Goal: Transaction & Acquisition: Download file/media

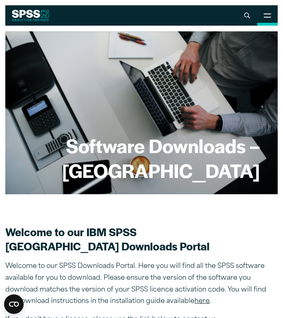
click at [268, 22] on button "Open Site Menu" at bounding box center [267, 15] width 20 height 20
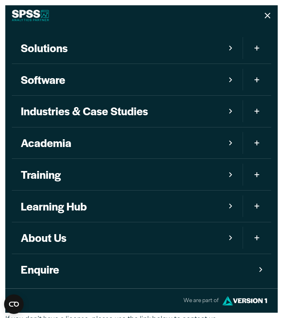
click at [267, 13] on icon at bounding box center [267, 16] width 6 height 6
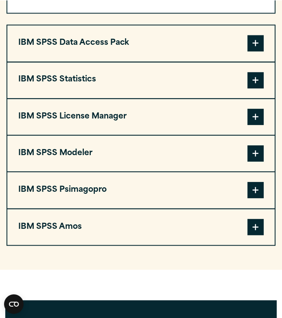
scroll to position [697, 0]
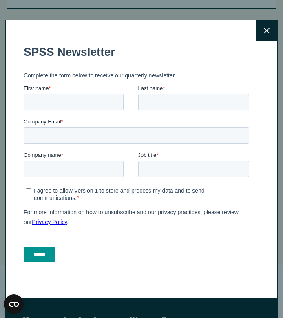
click at [266, 35] on button "Close" at bounding box center [266, 30] width 20 height 20
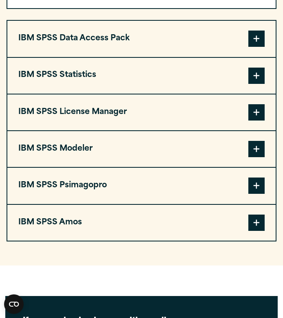
click at [259, 77] on span at bounding box center [256, 76] width 16 height 16
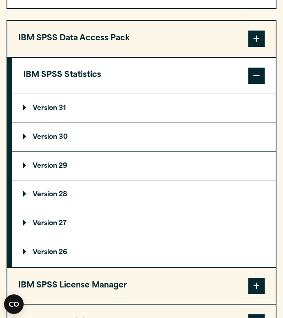
click at [28, 109] on p "Version 31" at bounding box center [44, 108] width 43 height 7
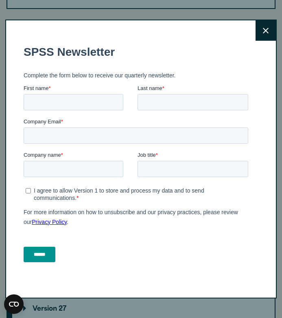
click at [261, 27] on button "Close" at bounding box center [266, 30] width 20 height 20
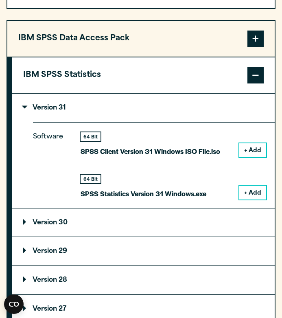
click at [259, 76] on span at bounding box center [256, 75] width 16 height 16
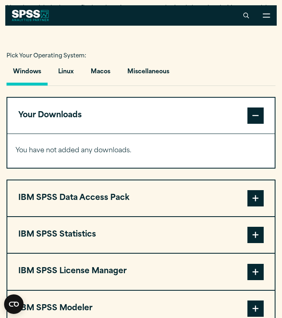
scroll to position [523, 0]
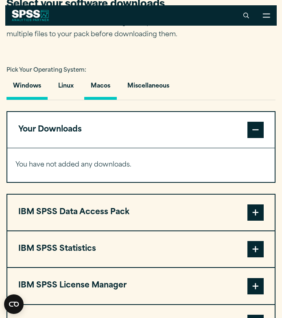
click at [103, 89] on button "Macos" at bounding box center [100, 88] width 33 height 23
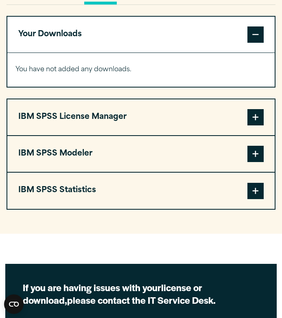
scroll to position [619, 0]
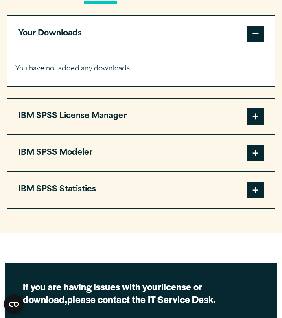
click at [249, 192] on span at bounding box center [256, 190] width 16 height 16
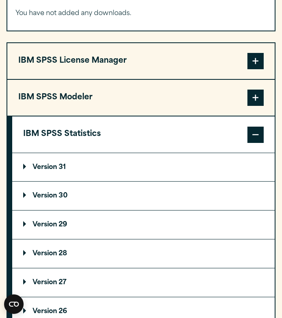
scroll to position [676, 0]
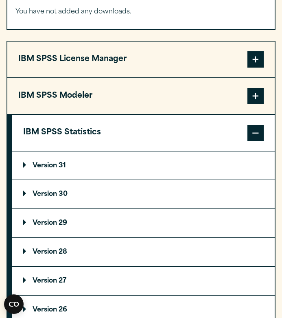
click at [23, 166] on p "Version 31" at bounding box center [44, 166] width 43 height 7
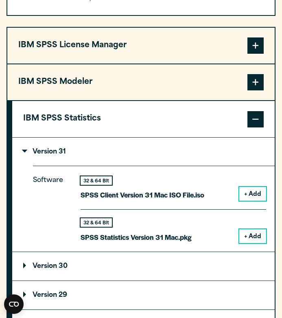
scroll to position [695, 0]
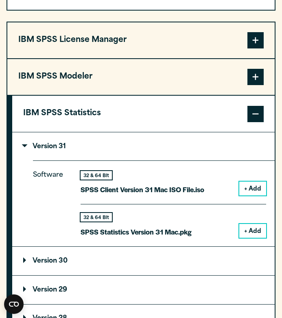
click at [251, 226] on button "+ Add" at bounding box center [252, 231] width 27 height 14
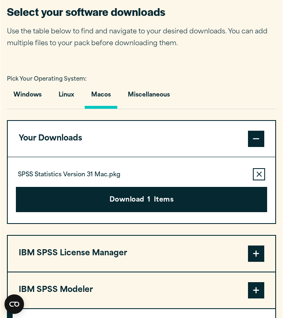
scroll to position [516, 0]
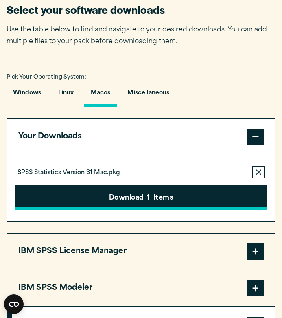
click at [130, 202] on button "Download 1 Items" at bounding box center [141, 197] width 252 height 25
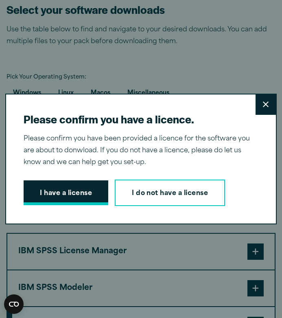
click at [79, 192] on button "I have a license" at bounding box center [66, 192] width 85 height 25
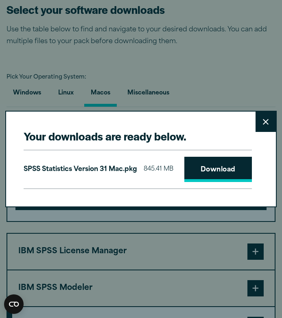
click at [202, 178] on link "Download" at bounding box center [218, 169] width 68 height 25
